Goal: Transaction & Acquisition: Subscribe to service/newsletter

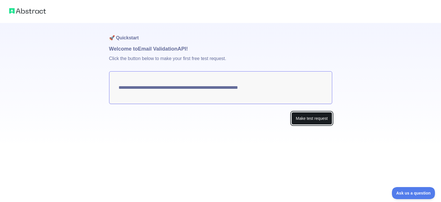
click at [307, 119] on button "Make test request" at bounding box center [312, 118] width 41 height 13
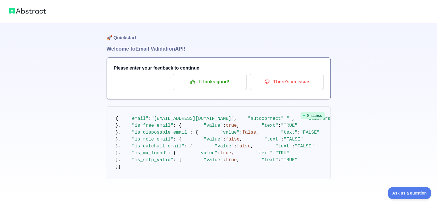
click at [33, 13] on img at bounding box center [27, 11] width 37 height 8
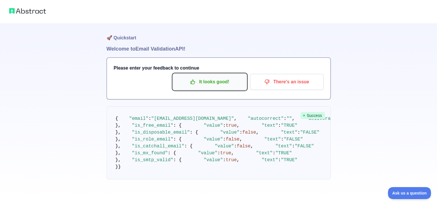
click at [217, 86] on p "It looks good!" at bounding box center [209, 82] width 65 height 10
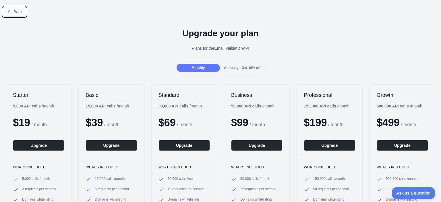
click at [24, 15] on button "Back" at bounding box center [14, 12] width 23 height 10
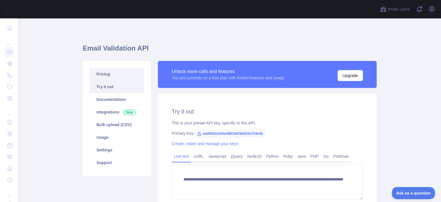
click at [123, 72] on link "Pricing" at bounding box center [117, 74] width 55 height 13
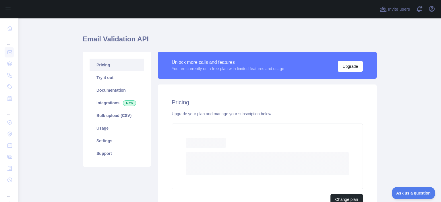
scroll to position [52, 0]
